Goal: Information Seeking & Learning: Learn about a topic

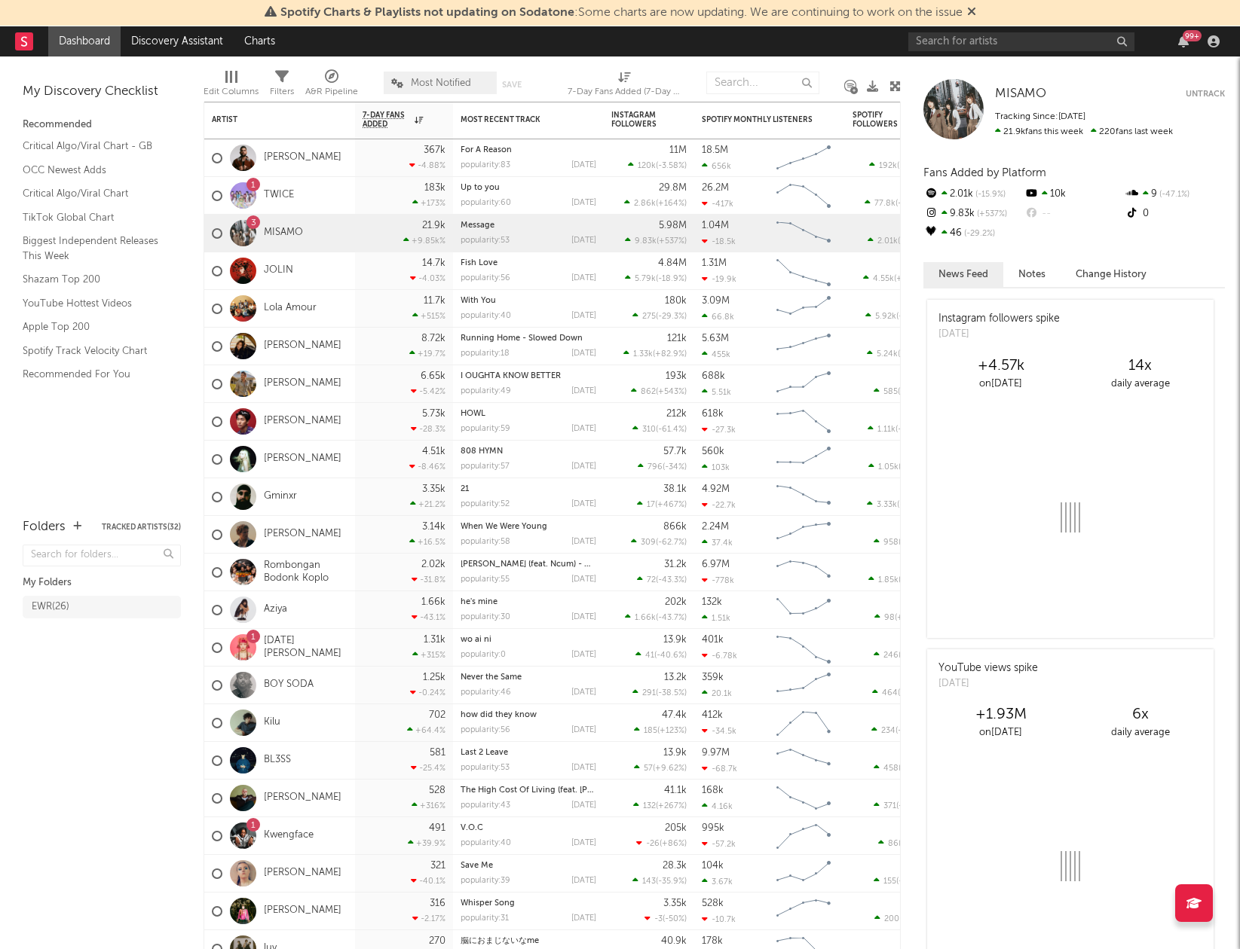
click at [967, 50] on div "99 +" at bounding box center [1066, 41] width 316 height 30
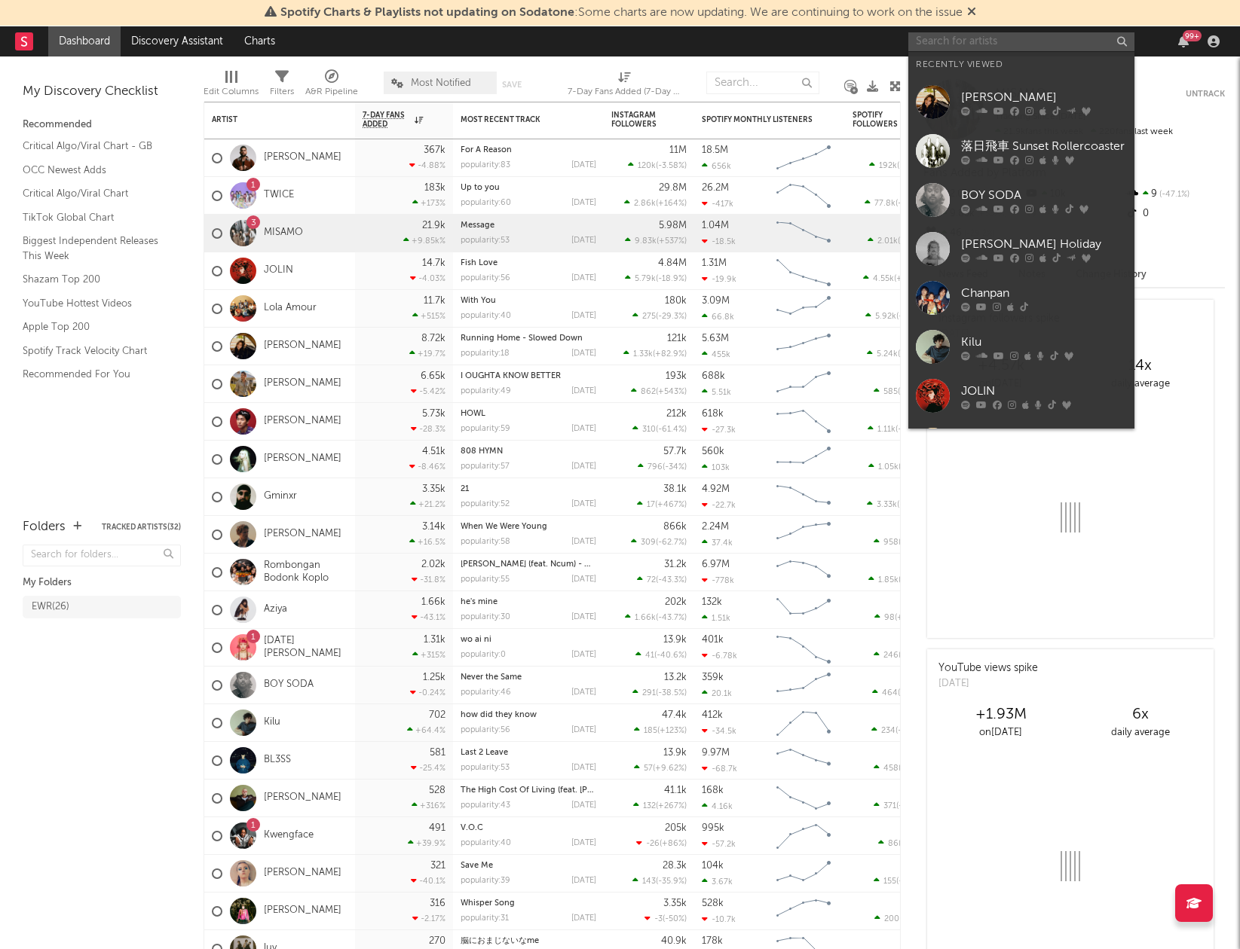
click at [973, 43] on input "text" at bounding box center [1021, 41] width 226 height 19
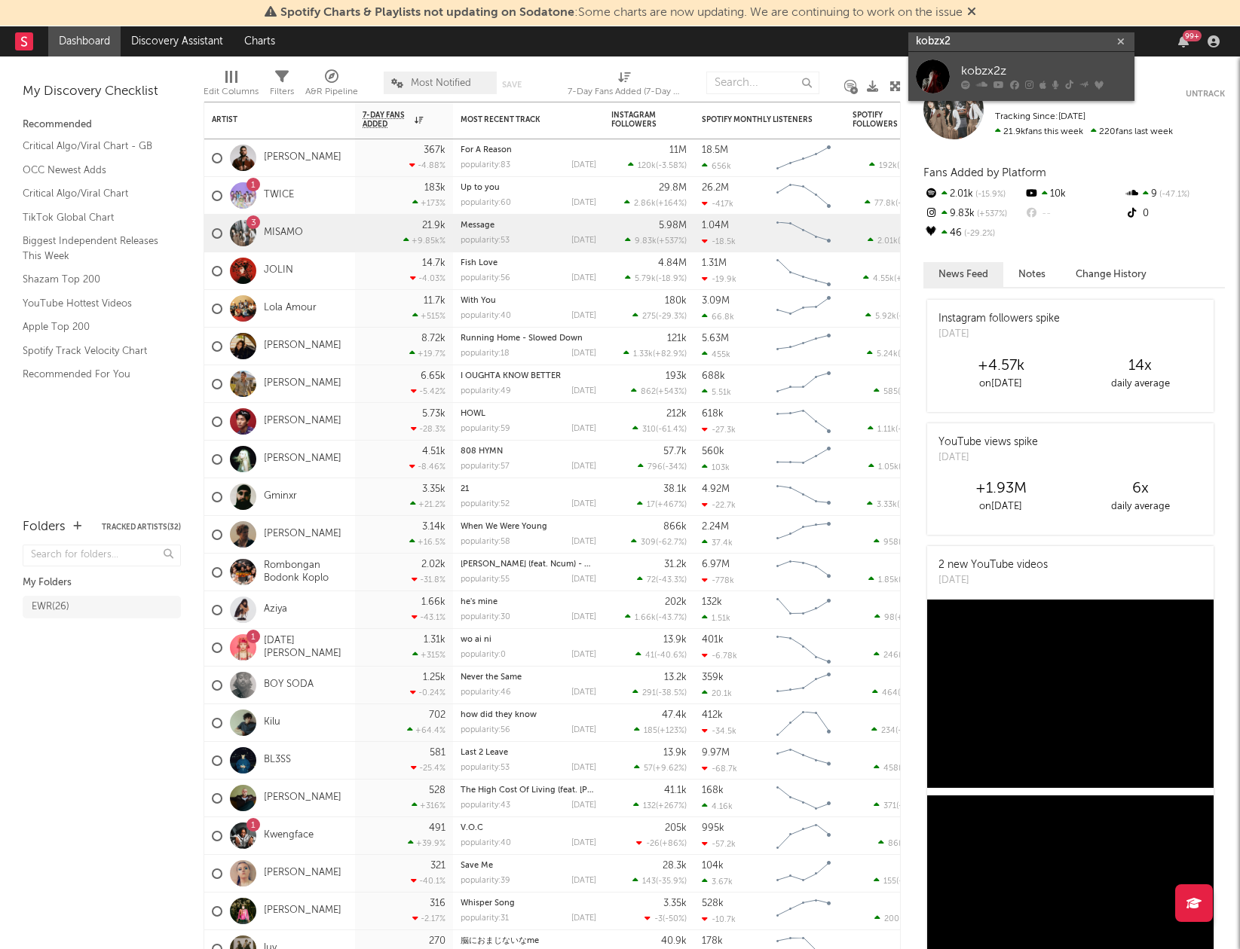
type input "kobzx2"
click at [1053, 72] on div "kobzx2z" at bounding box center [1044, 72] width 166 height 18
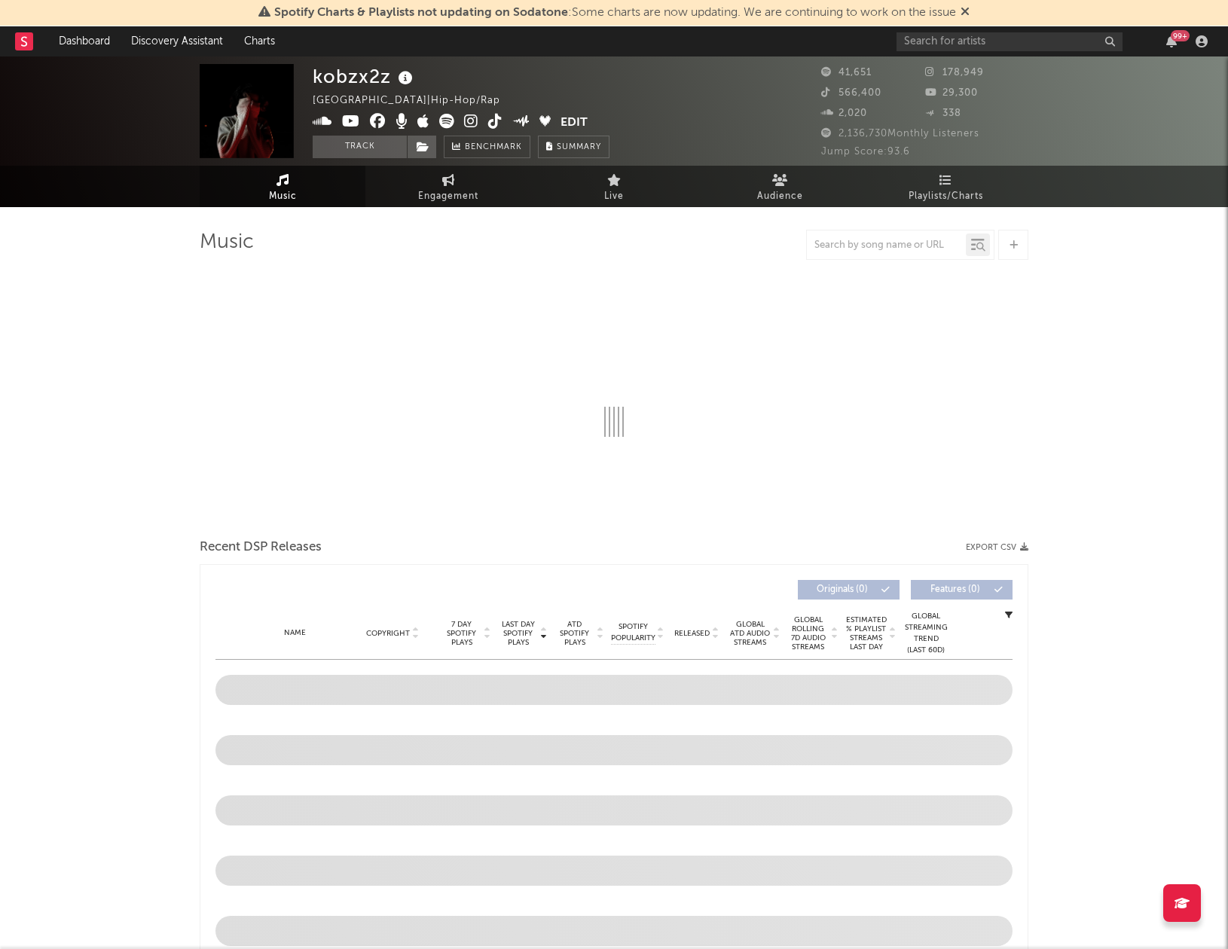
select select "6m"
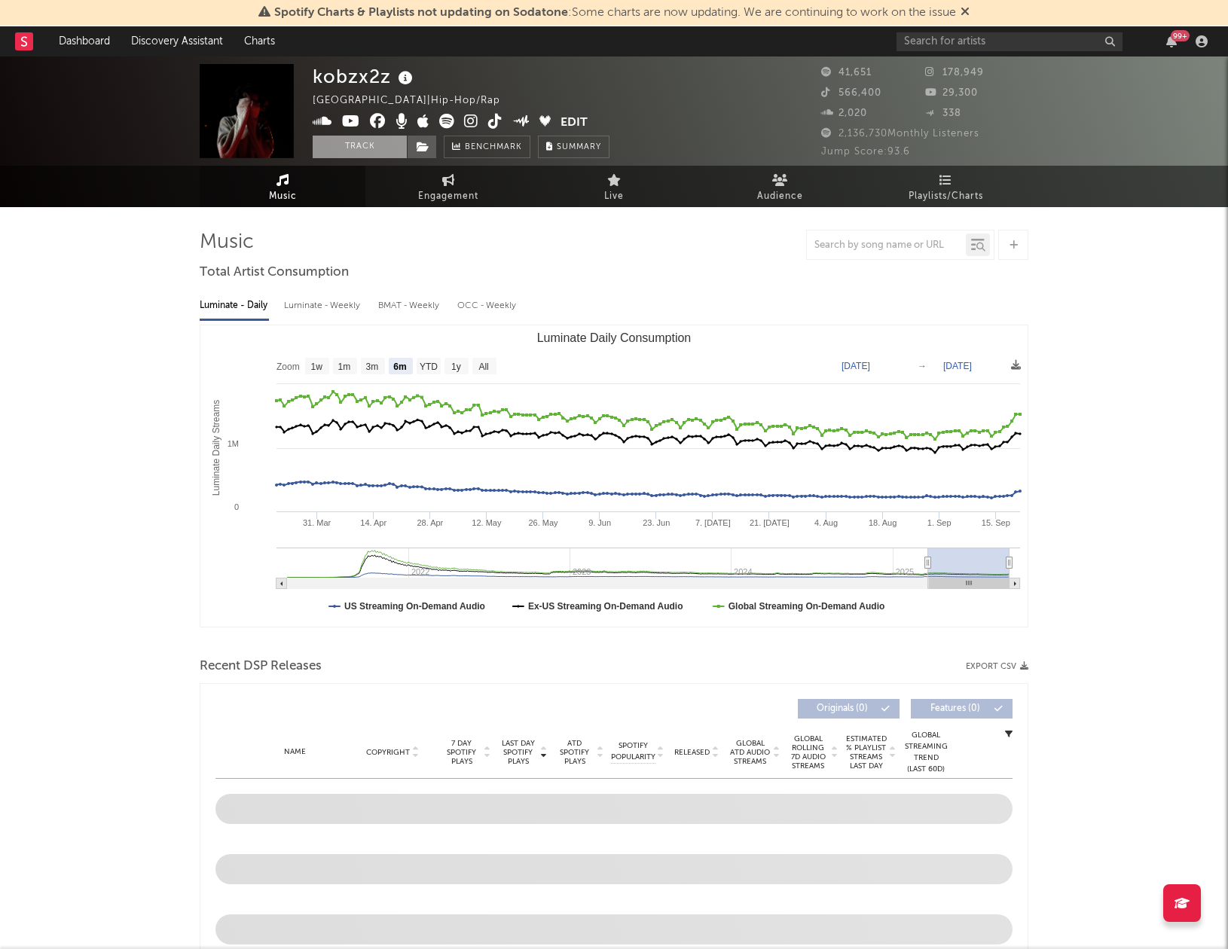
click at [367, 155] on button "Track" at bounding box center [360, 147] width 94 height 23
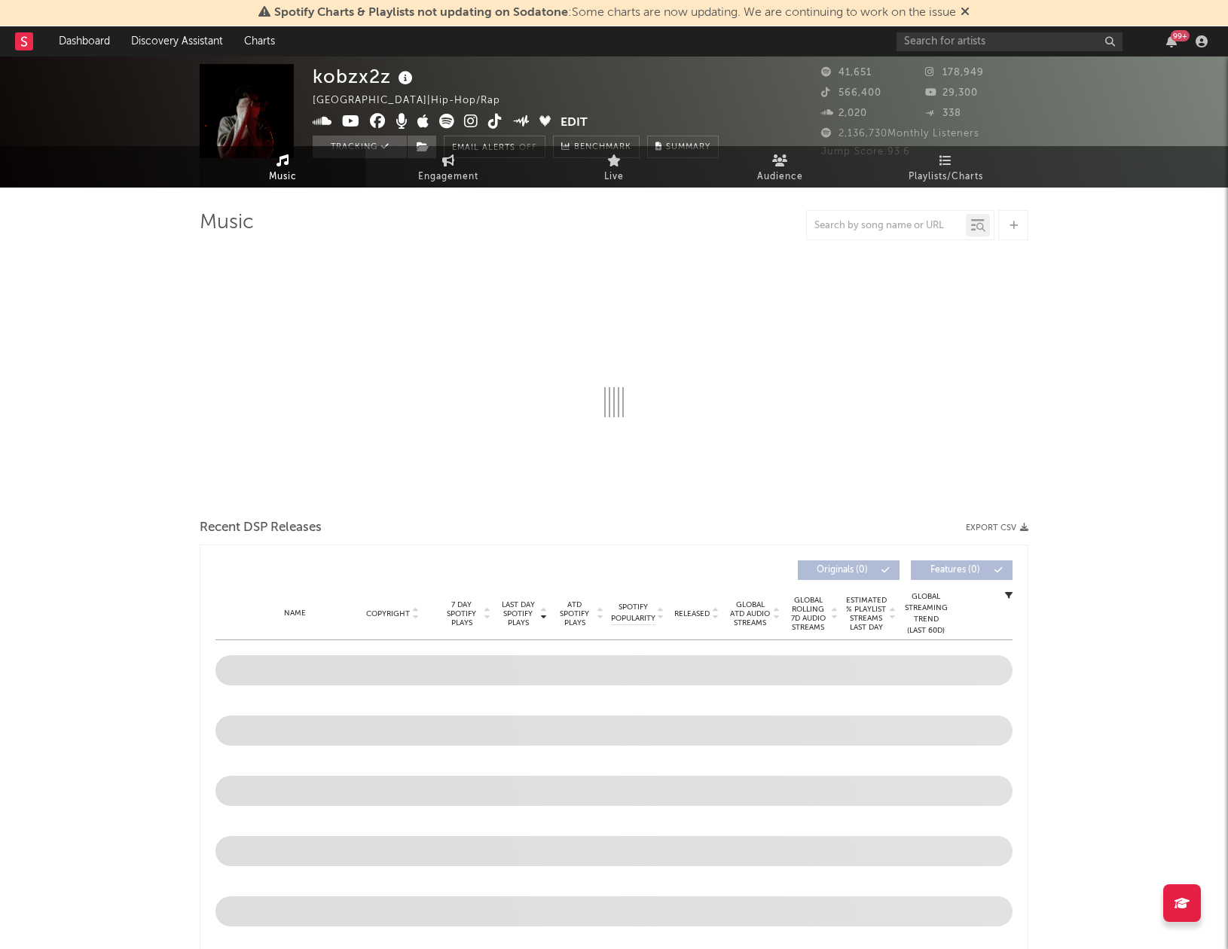
select select "6m"
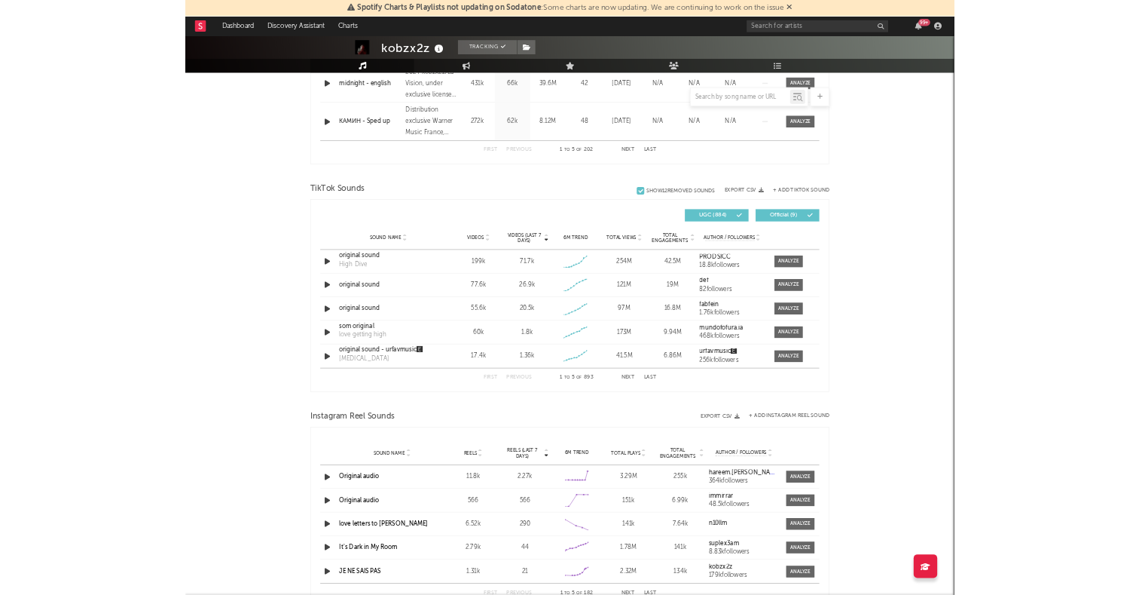
scroll to position [850, 0]
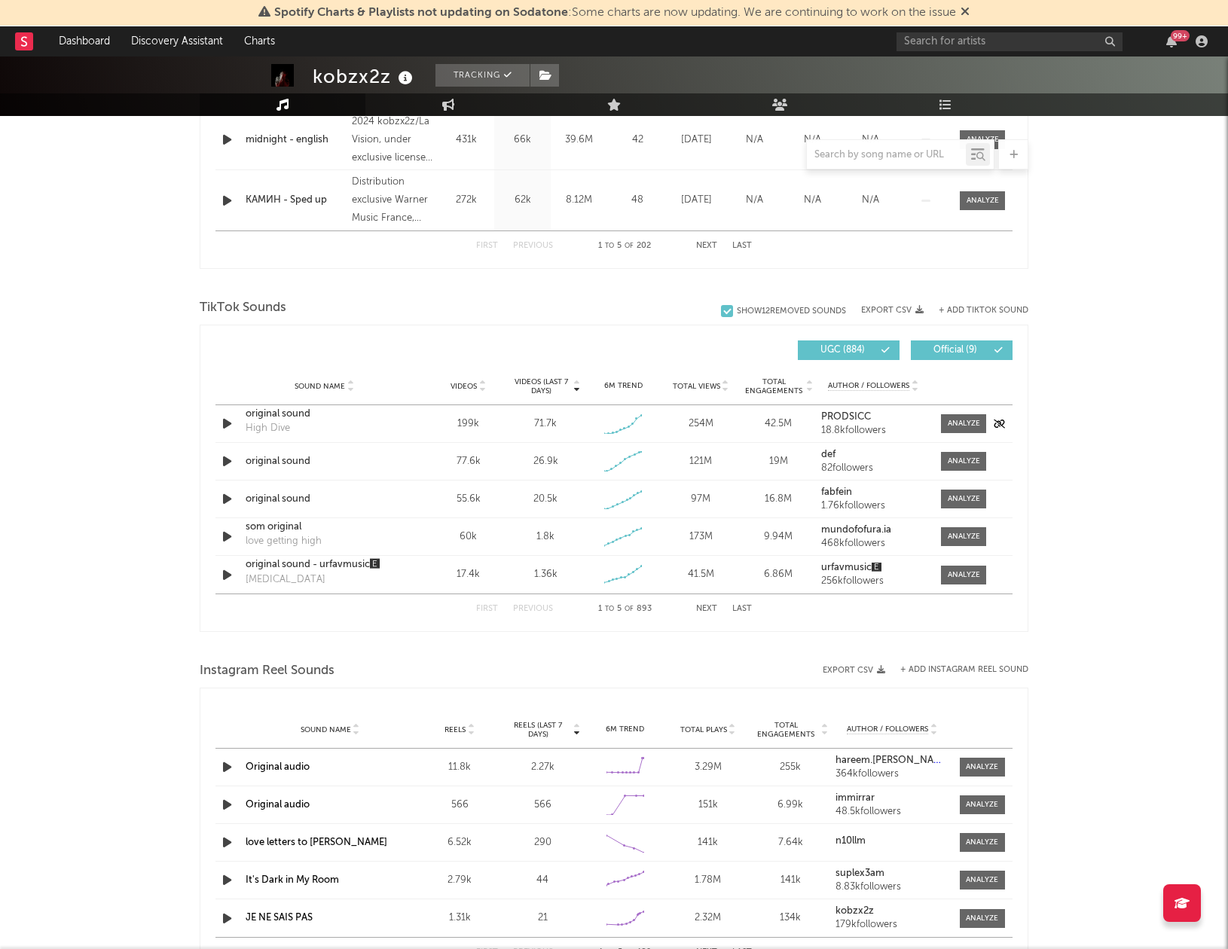
click at [228, 424] on icon "button" at bounding box center [227, 423] width 16 height 19
click at [226, 459] on icon "button" at bounding box center [227, 461] width 16 height 19
click at [223, 499] on icon "button" at bounding box center [227, 499] width 16 height 19
click at [228, 497] on icon "button" at bounding box center [226, 499] width 14 height 19
click at [354, 419] on div "original sound" at bounding box center [324, 414] width 157 height 15
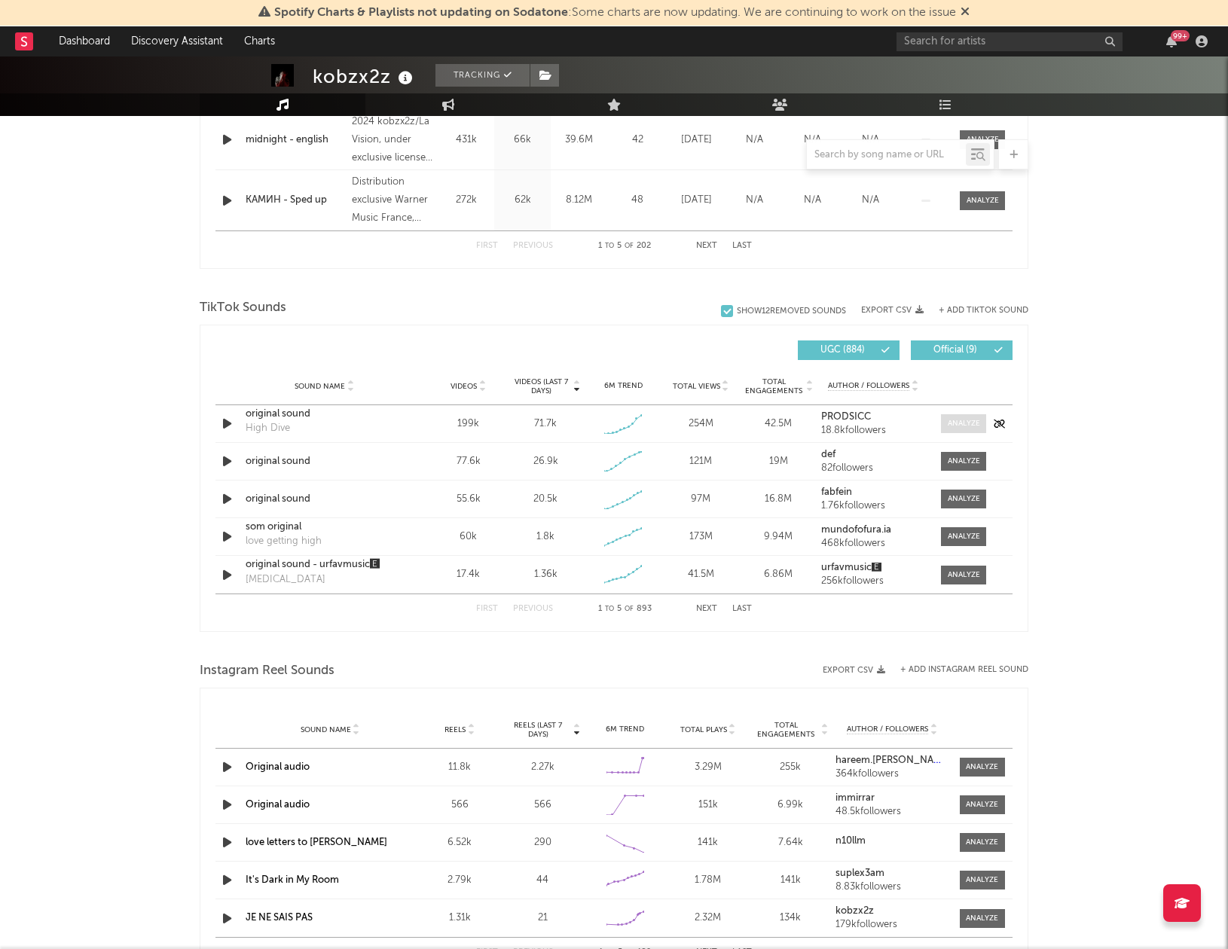
click at [956, 423] on div at bounding box center [964, 423] width 32 height 11
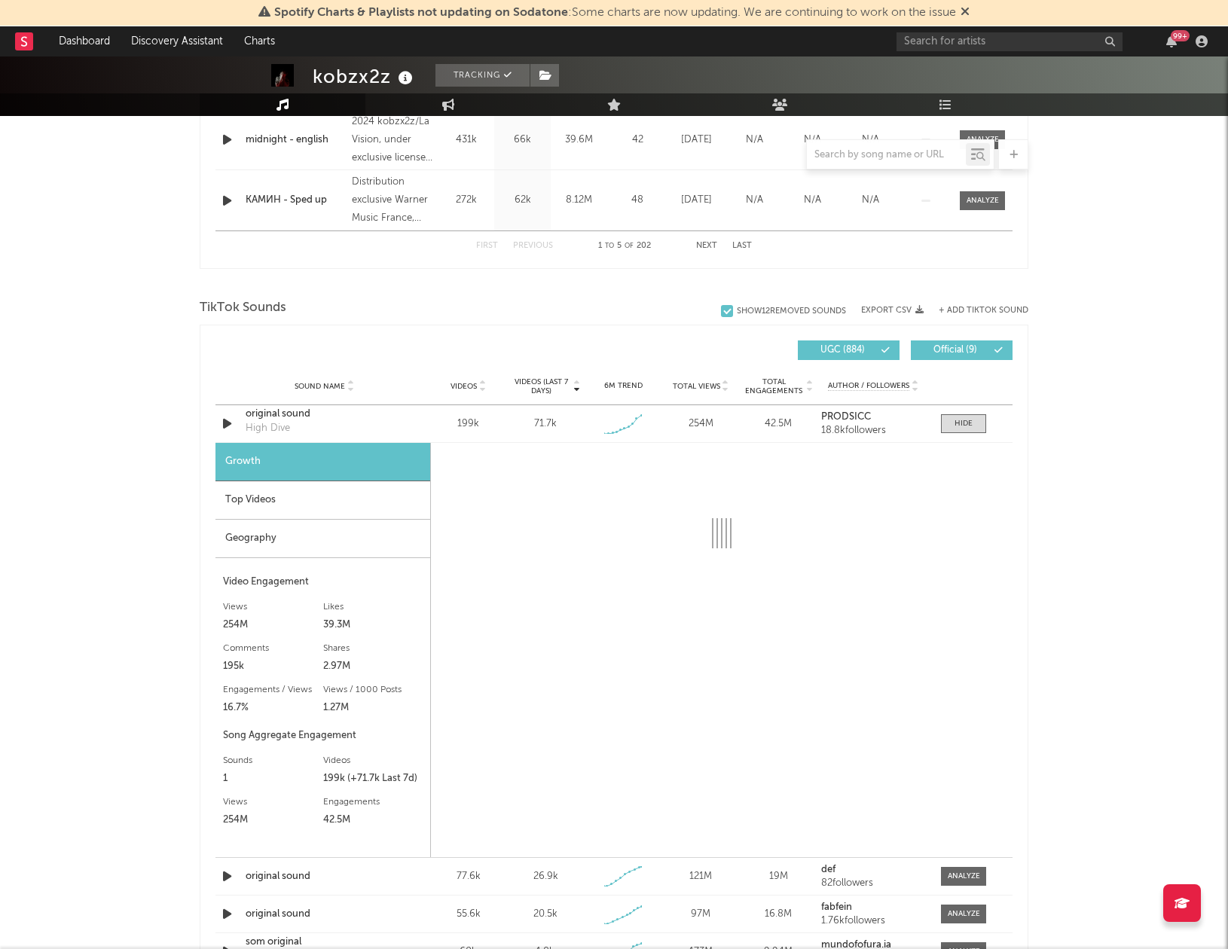
select select "1w"
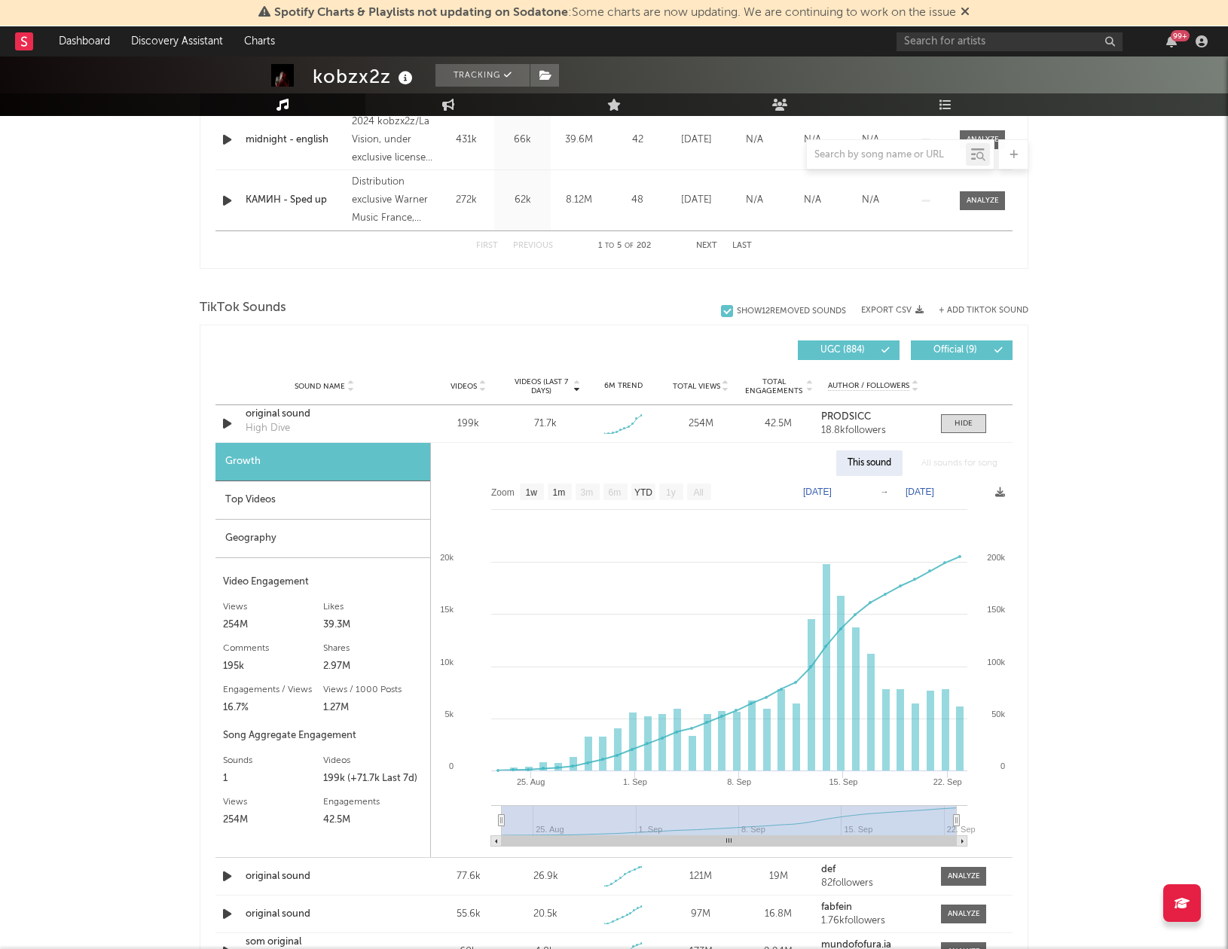
click at [304, 506] on div "Top Videos" at bounding box center [323, 500] width 215 height 38
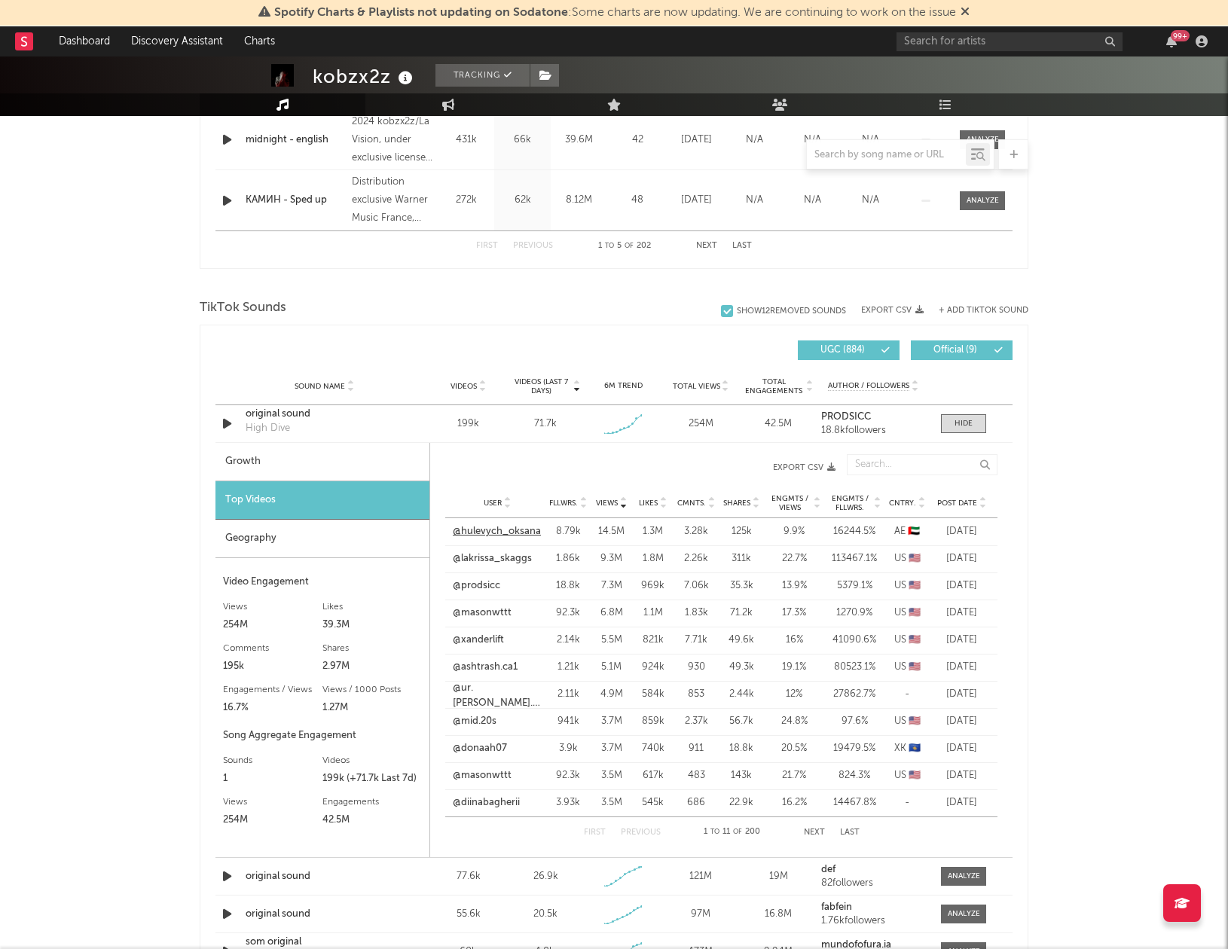
click at [524, 533] on link "@hulevych_oksana" at bounding box center [497, 531] width 88 height 15
click at [517, 554] on link "@lakrissa_skaggs" at bounding box center [492, 559] width 79 height 15
click at [499, 666] on link "@ashtrash.ca1" at bounding box center [485, 667] width 65 height 15
click at [483, 777] on link "@masonwttt" at bounding box center [482, 776] width 59 height 15
